Goal: Information Seeking & Learning: Learn about a topic

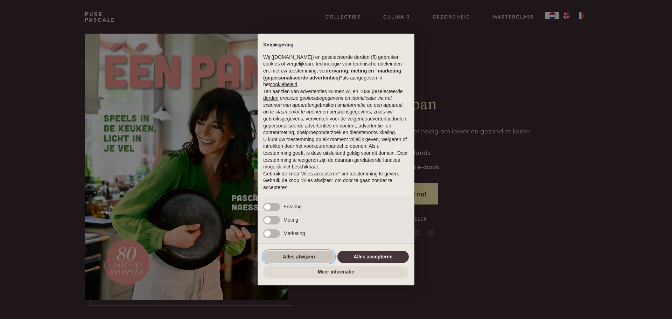
click at [306, 255] on button "Alles afwijzen" at bounding box center [298, 257] width 71 height 13
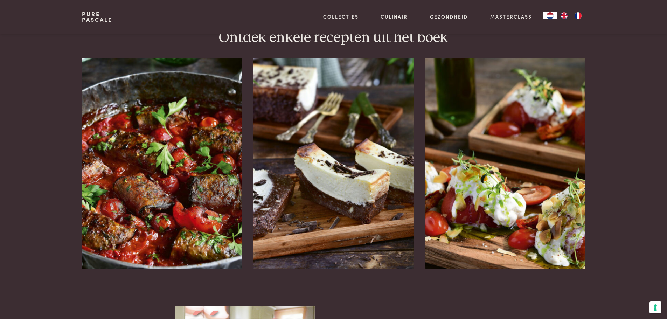
scroll to position [876, 0]
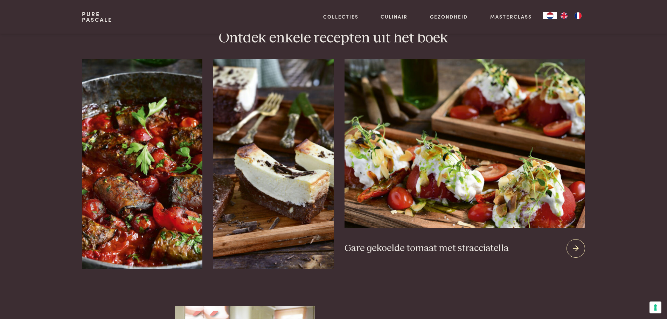
click at [581, 239] on div at bounding box center [576, 248] width 19 height 19
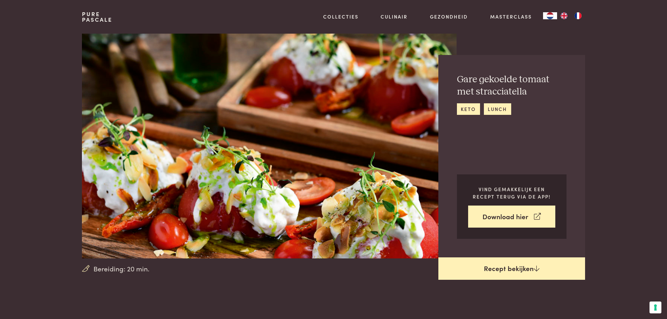
click at [511, 270] on link "Recept bekijken" at bounding box center [512, 268] width 147 height 22
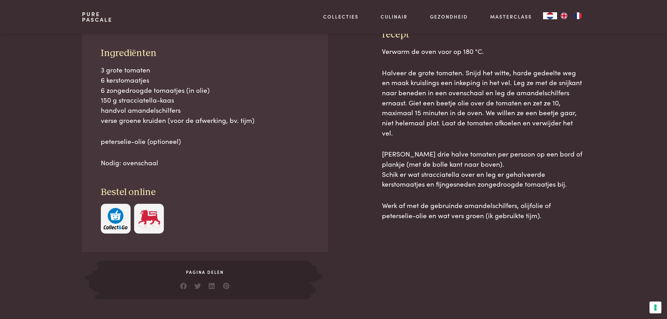
scroll to position [317, 0]
